Goal: Task Accomplishment & Management: Manage account settings

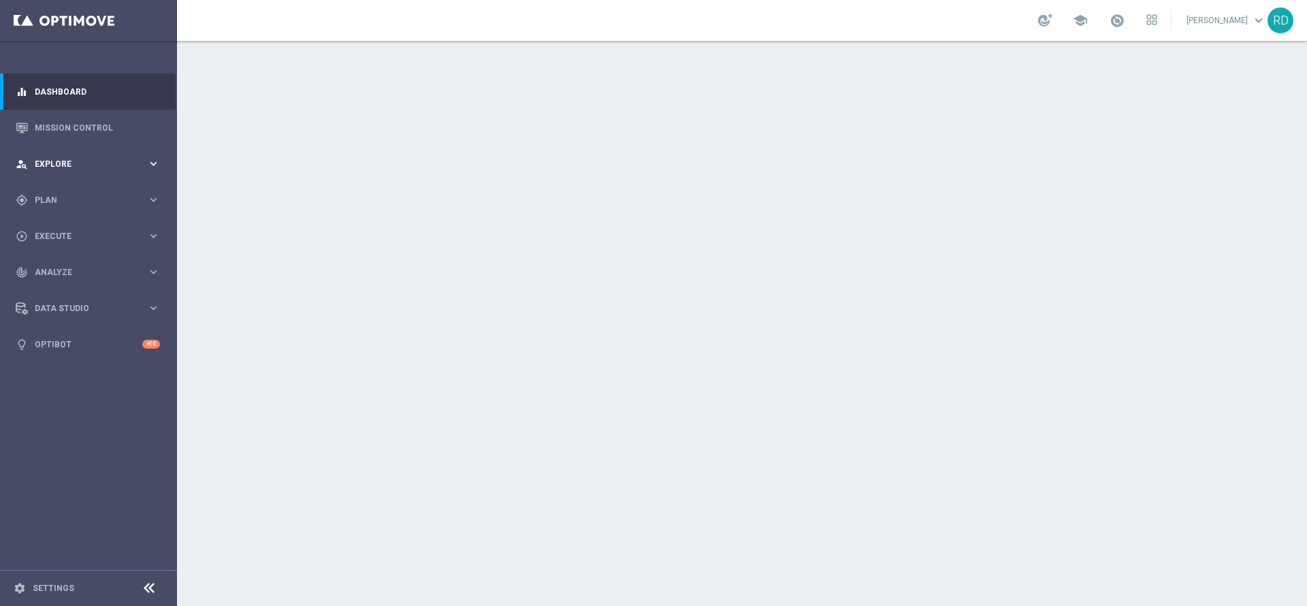
click at [54, 162] on span "Explore" at bounding box center [91, 164] width 112 height 8
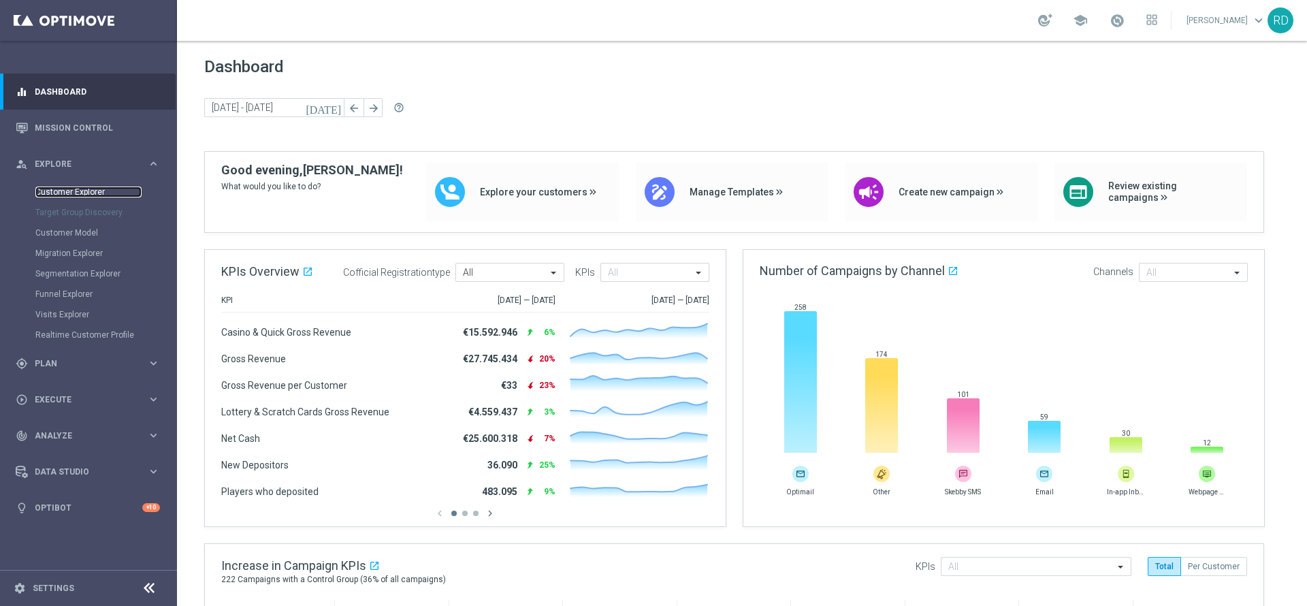
click at [76, 189] on link "Customer Explorer" at bounding box center [88, 192] width 106 height 11
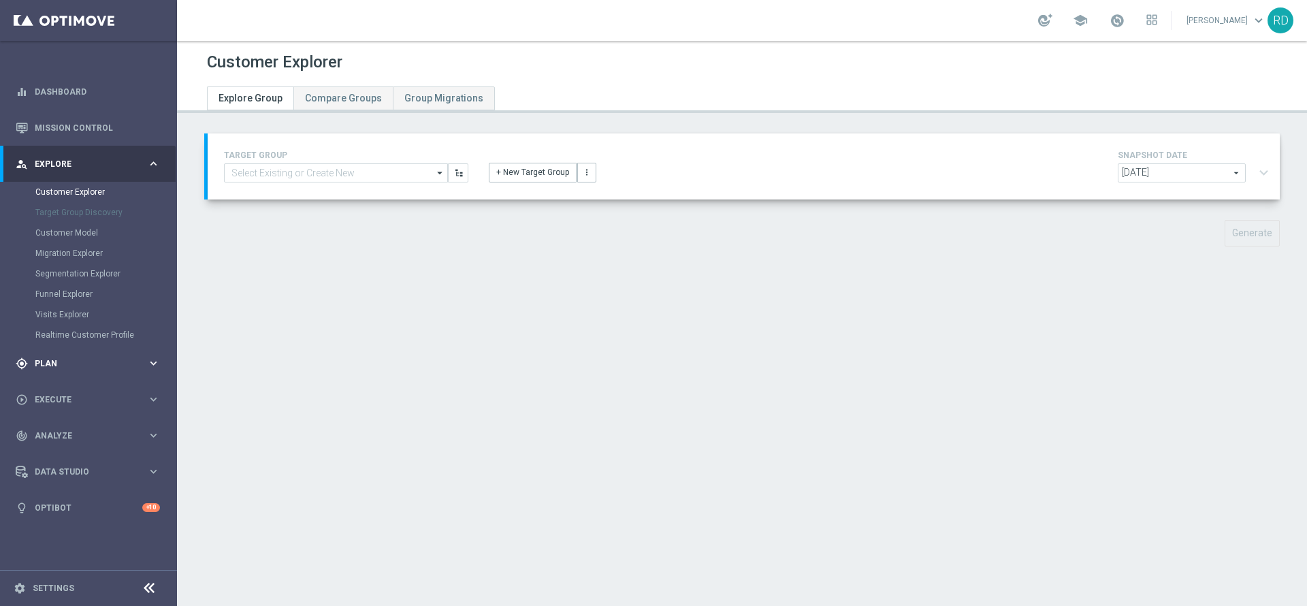
click at [63, 355] on div "gps_fixed Plan keyboard_arrow_right" at bounding box center [88, 363] width 176 height 36
click at [80, 229] on link "Target Groups" at bounding box center [88, 228] width 106 height 11
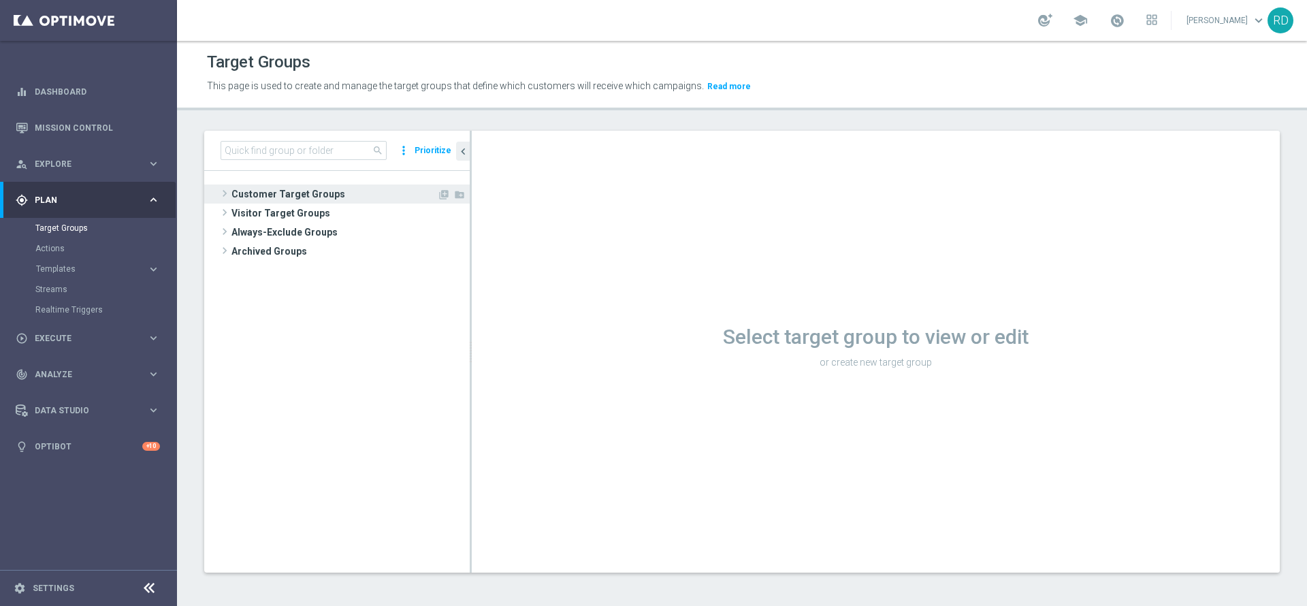
click at [222, 197] on span at bounding box center [225, 193] width 14 height 16
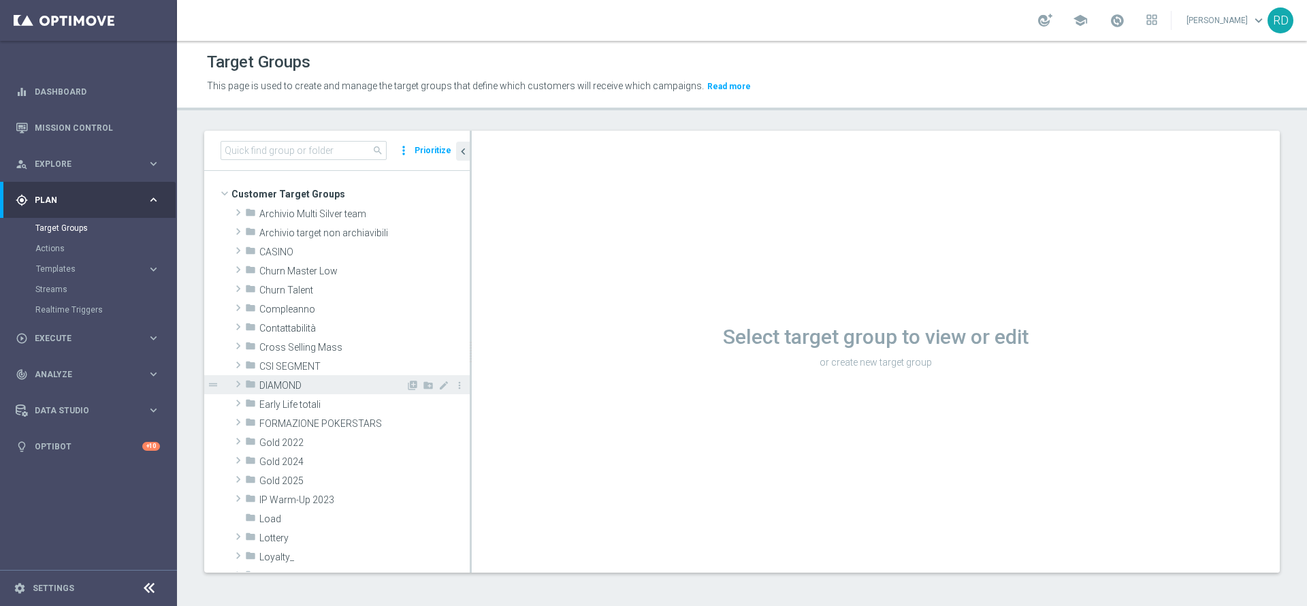
click at [240, 381] on span at bounding box center [238, 384] width 14 height 16
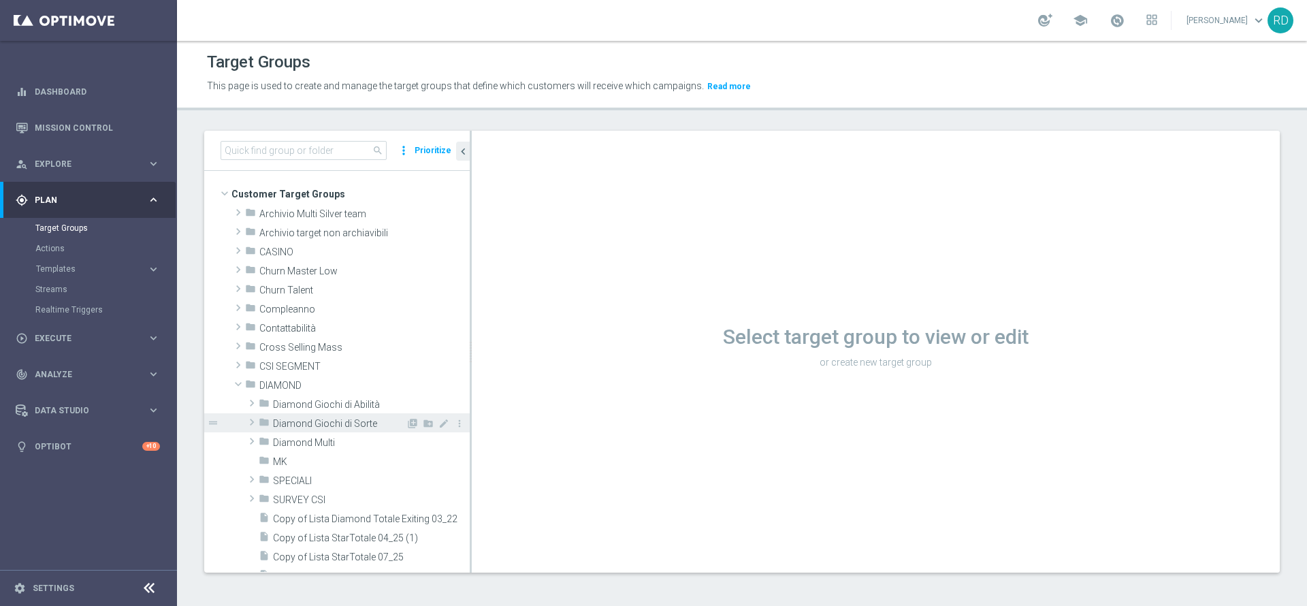
click at [319, 426] on span "Diamond Giochi di Sorte" at bounding box center [339, 424] width 133 height 12
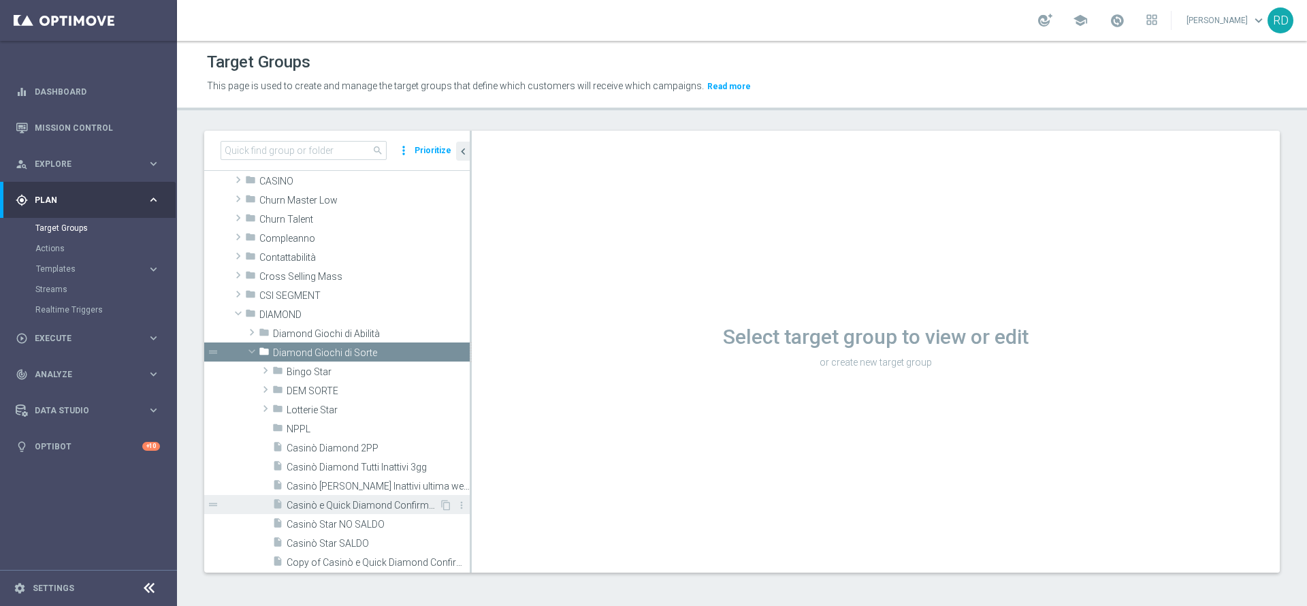
scroll to position [102, 0]
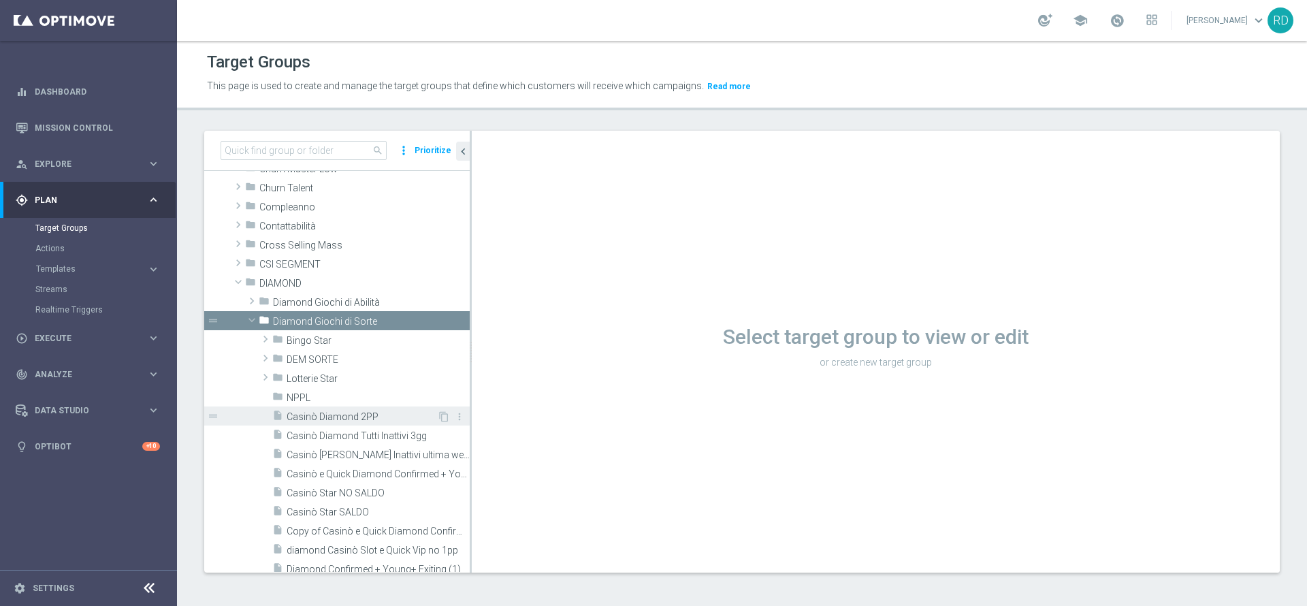
click at [348, 413] on span "Casinò Diamond 2PP" at bounding box center [362, 417] width 150 height 12
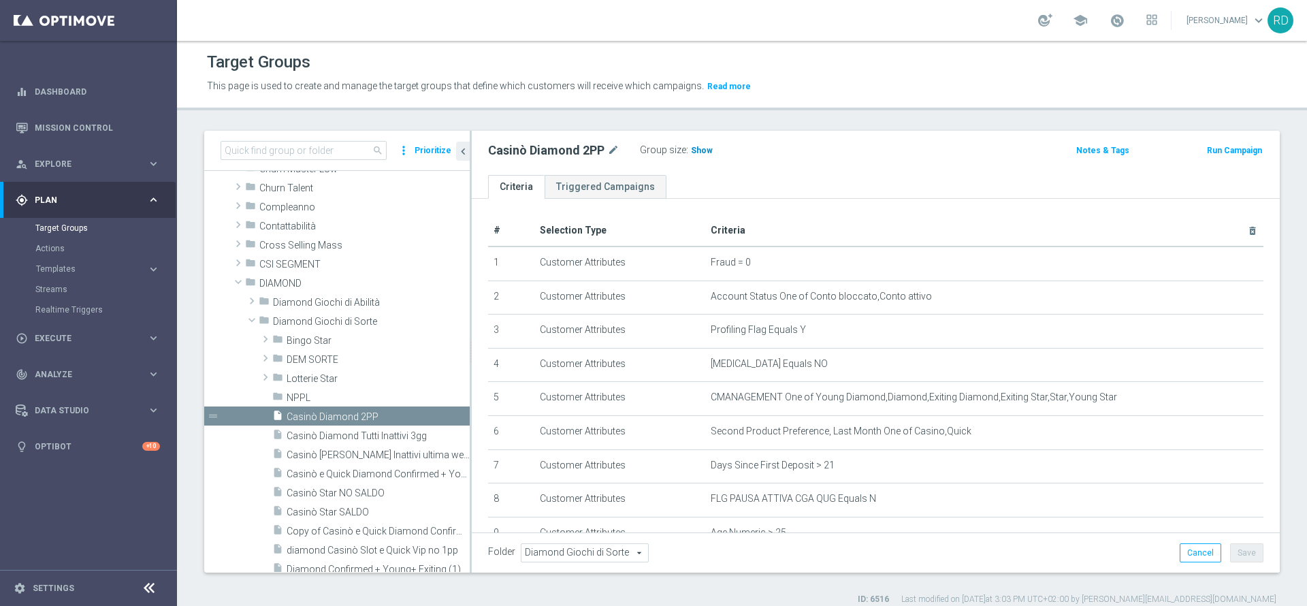
click at [694, 149] on span "Show" at bounding box center [702, 151] width 22 height 10
